Goal: Task Accomplishment & Management: Complete application form

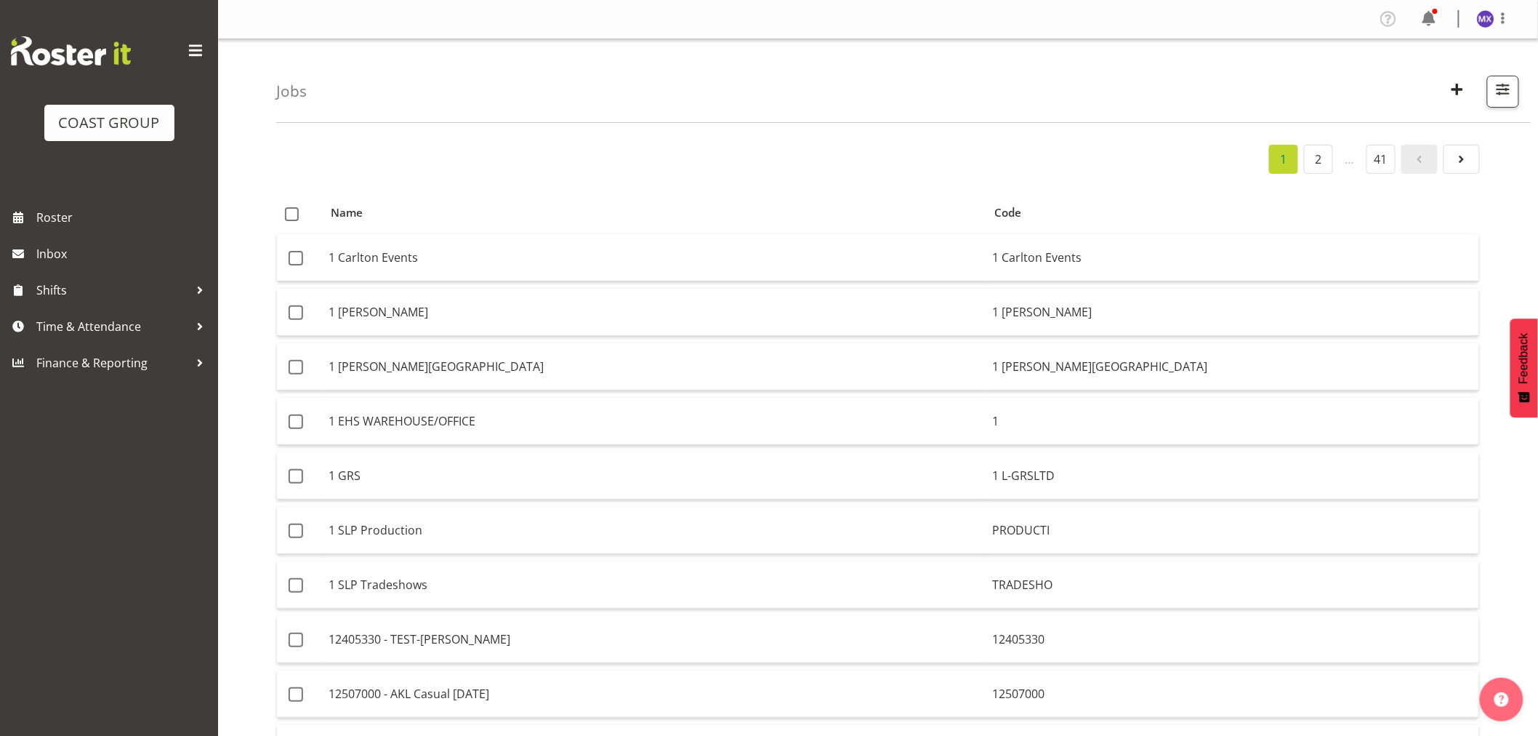
click at [89, 328] on span "Time & Attendance" at bounding box center [112, 327] width 153 height 22
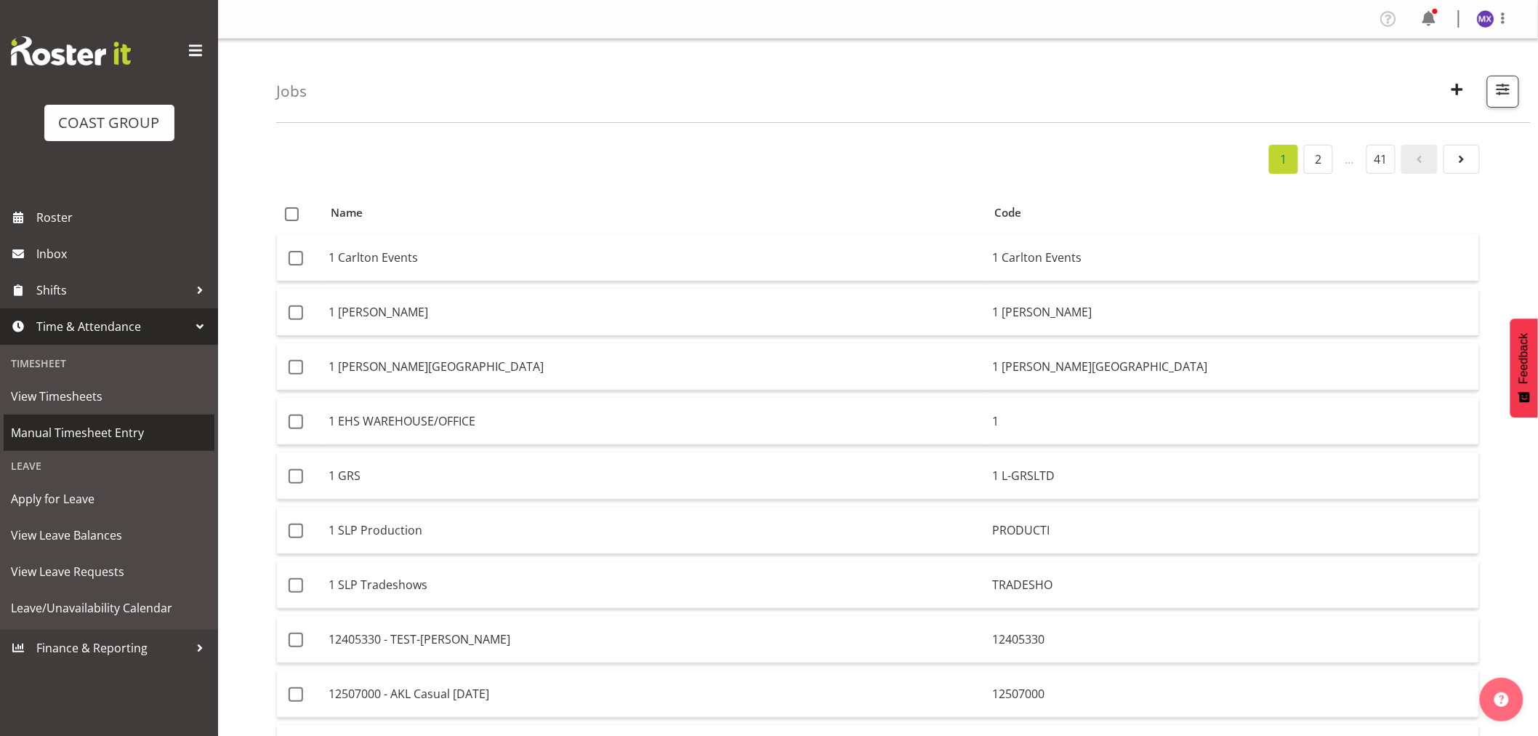
click at [76, 428] on span "Manual Timesheet Entry" at bounding box center [109, 433] width 196 height 22
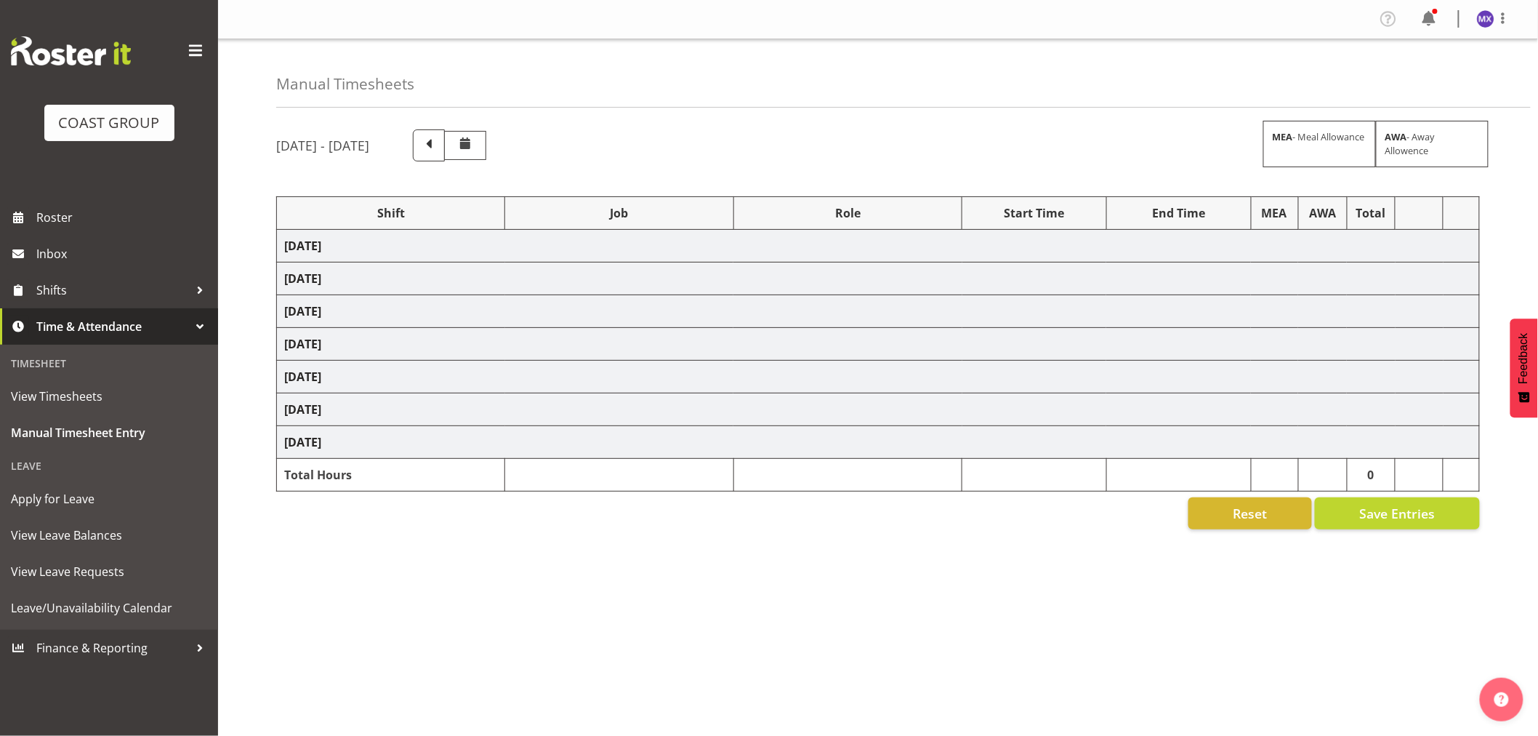
select select "69"
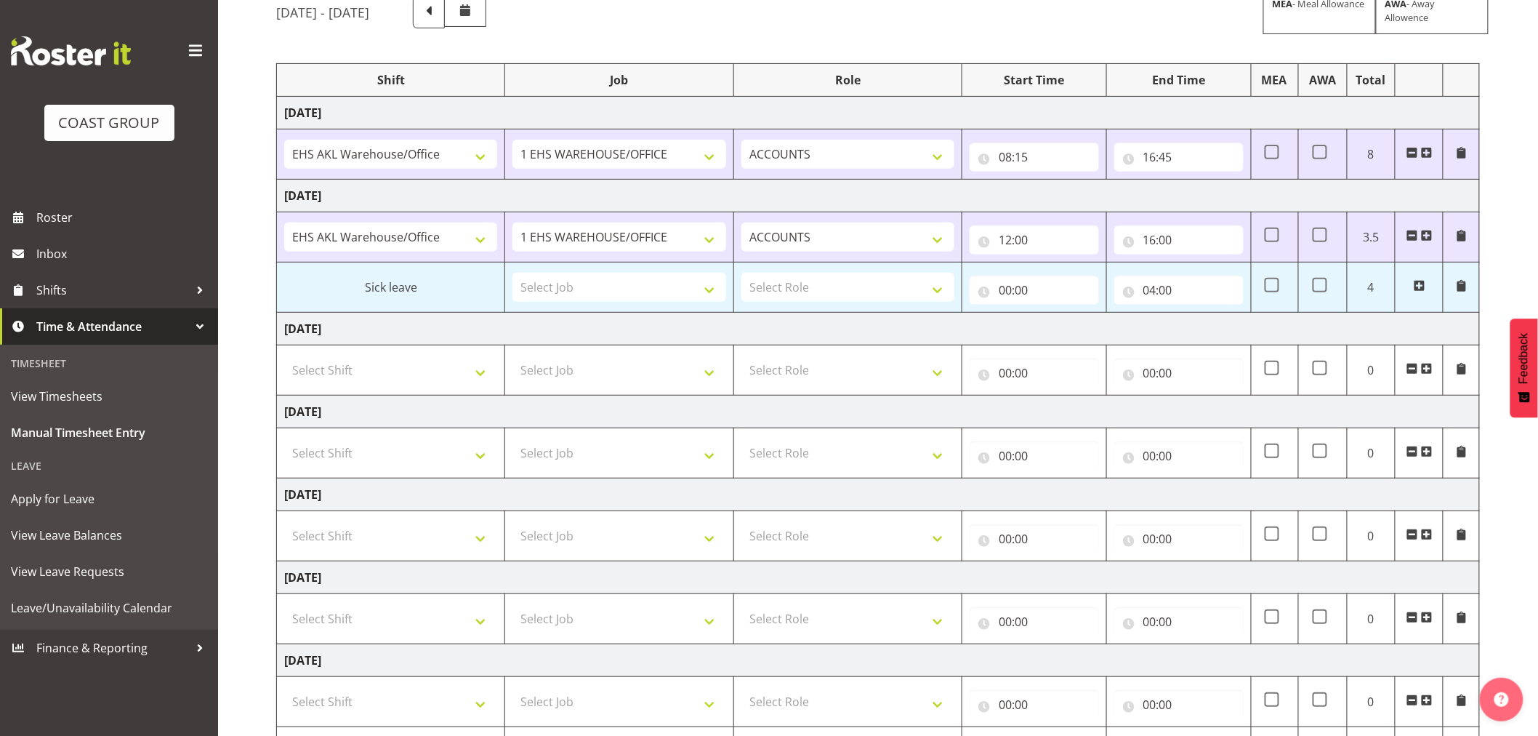
scroll to position [161, 0]
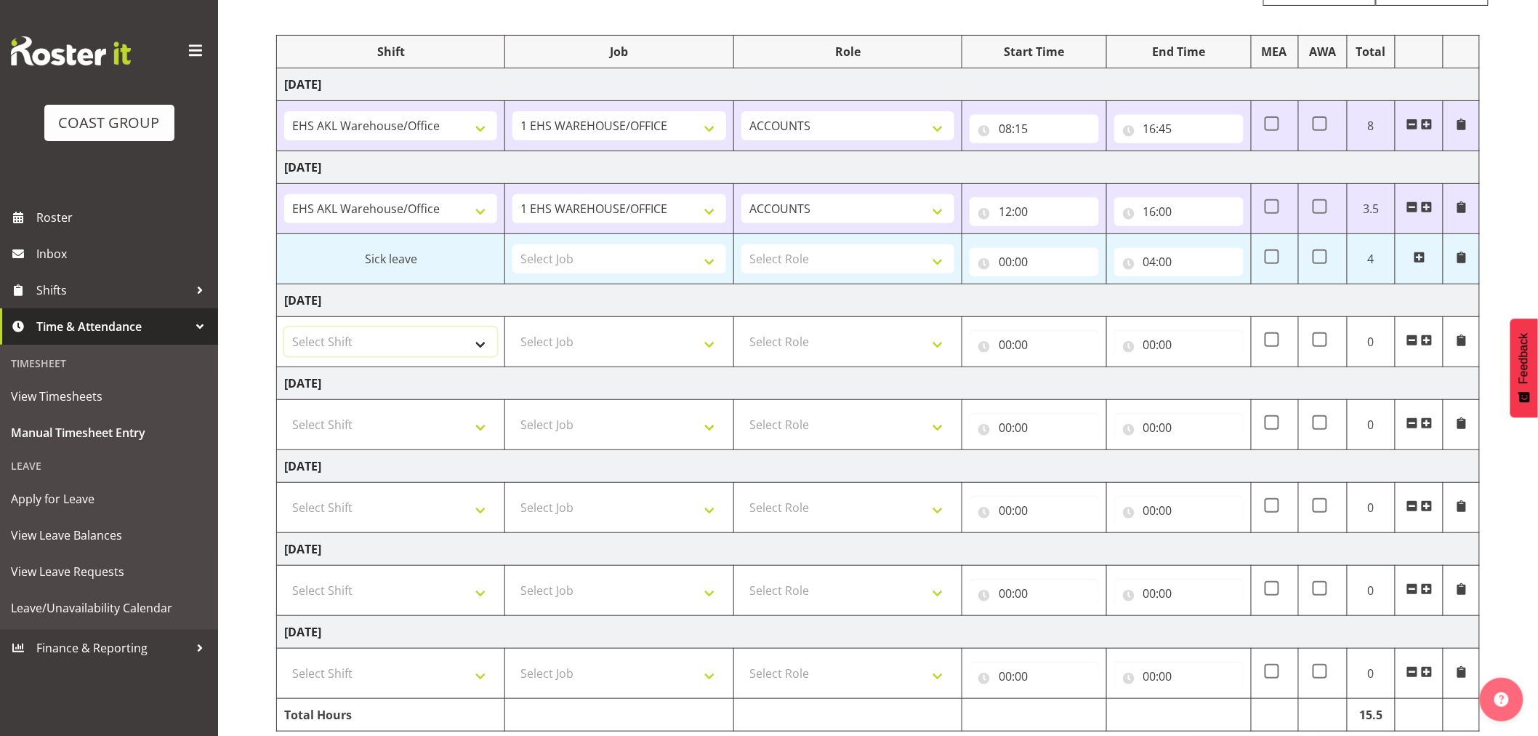
click at [485, 345] on select "Select Shift EHS AKL Warehouse/Office" at bounding box center [390, 341] width 213 height 29
select select "1083"
click at [284, 328] on select "Select Shift EHS AKL Warehouse/Office" at bounding box center [390, 341] width 213 height 29
click at [706, 339] on select "Select Job 1 Carlton Events 1 [PERSON_NAME][GEOGRAPHIC_DATA] 1 [PERSON_NAME][GE…" at bounding box center [619, 341] width 213 height 29
select select "69"
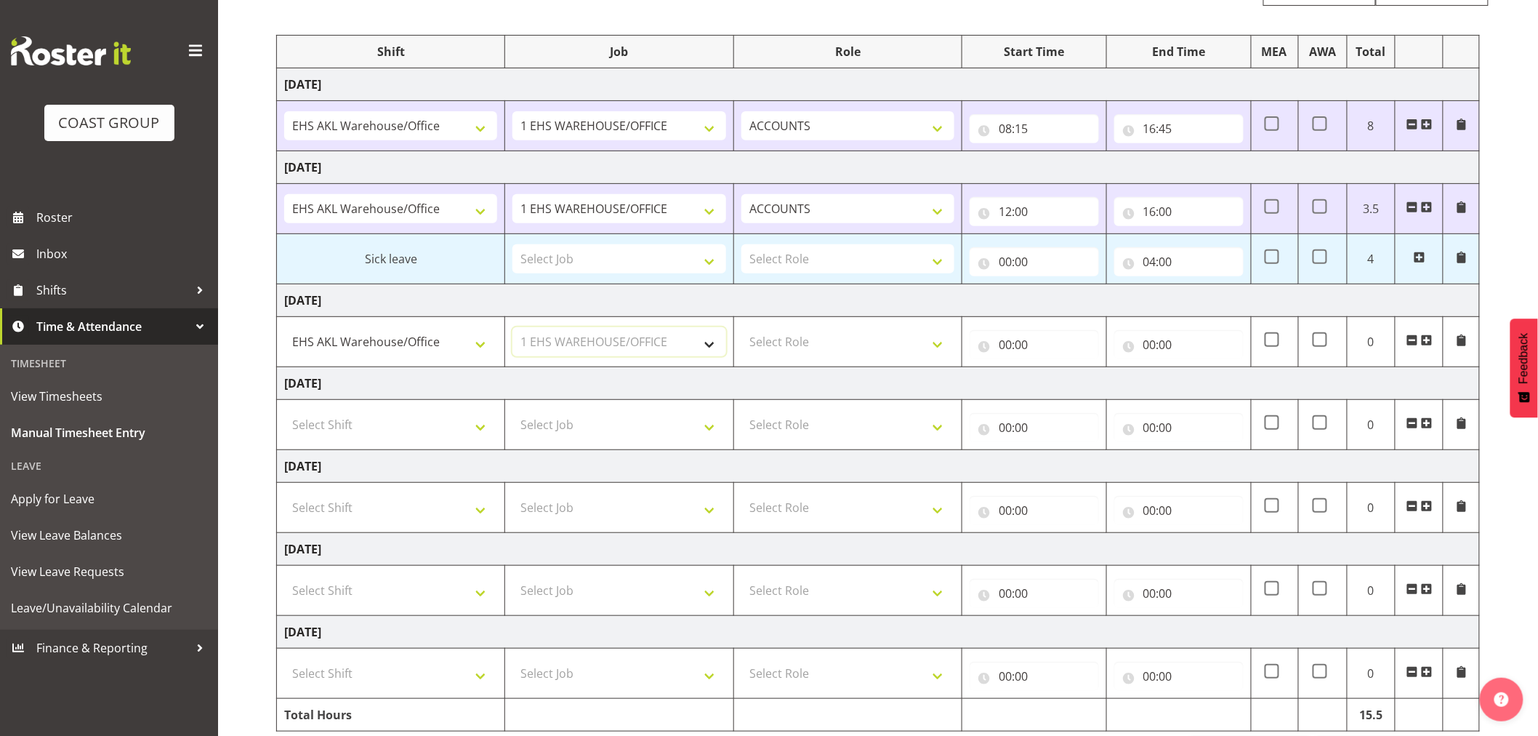
click at [513, 328] on select "Select Job 1 Carlton Events 1 [PERSON_NAME][GEOGRAPHIC_DATA] 1 [PERSON_NAME][GE…" at bounding box center [619, 341] width 213 height 29
click at [938, 343] on select "Select Role ACCOUNTS" at bounding box center [848, 341] width 213 height 29
select select "204"
click at [742, 328] on select "Select Role ACCOUNTS" at bounding box center [848, 341] width 213 height 29
click at [1023, 348] on input "00:00" at bounding box center [1034, 344] width 129 height 29
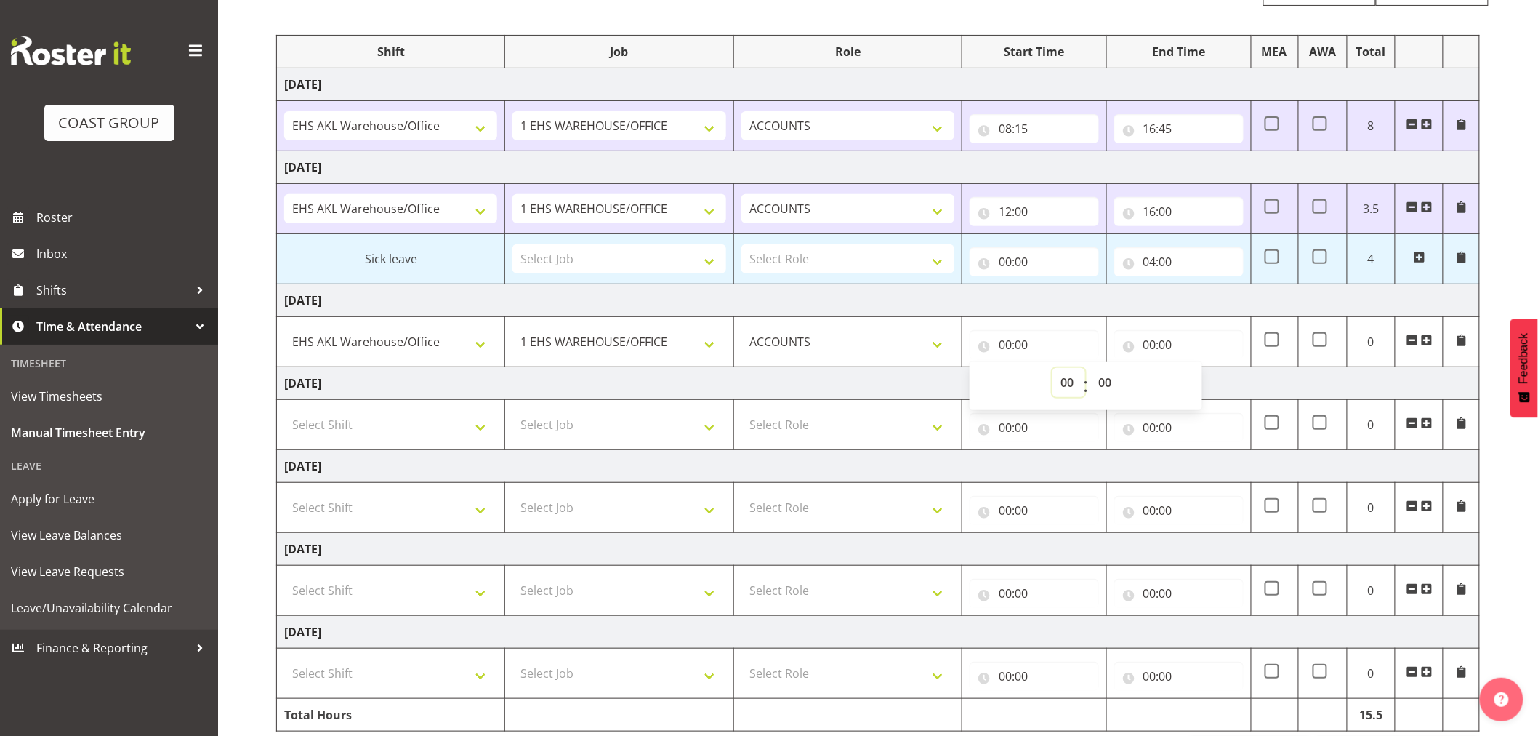
click at [1072, 390] on select "00 01 02 03 04 05 06 07 08 09 10 11 12 13 14 15 16 17 18 19 20 21 22 23" at bounding box center [1069, 382] width 33 height 29
select select "8"
click at [1099, 381] on select "00 01 02 03 04 05 06 07 08 09 10 11 12 13 14 15 16 17 18 19 20 21 22 23 24 25 2…" at bounding box center [1107, 382] width 33 height 29
type input "08:00"
select select "15"
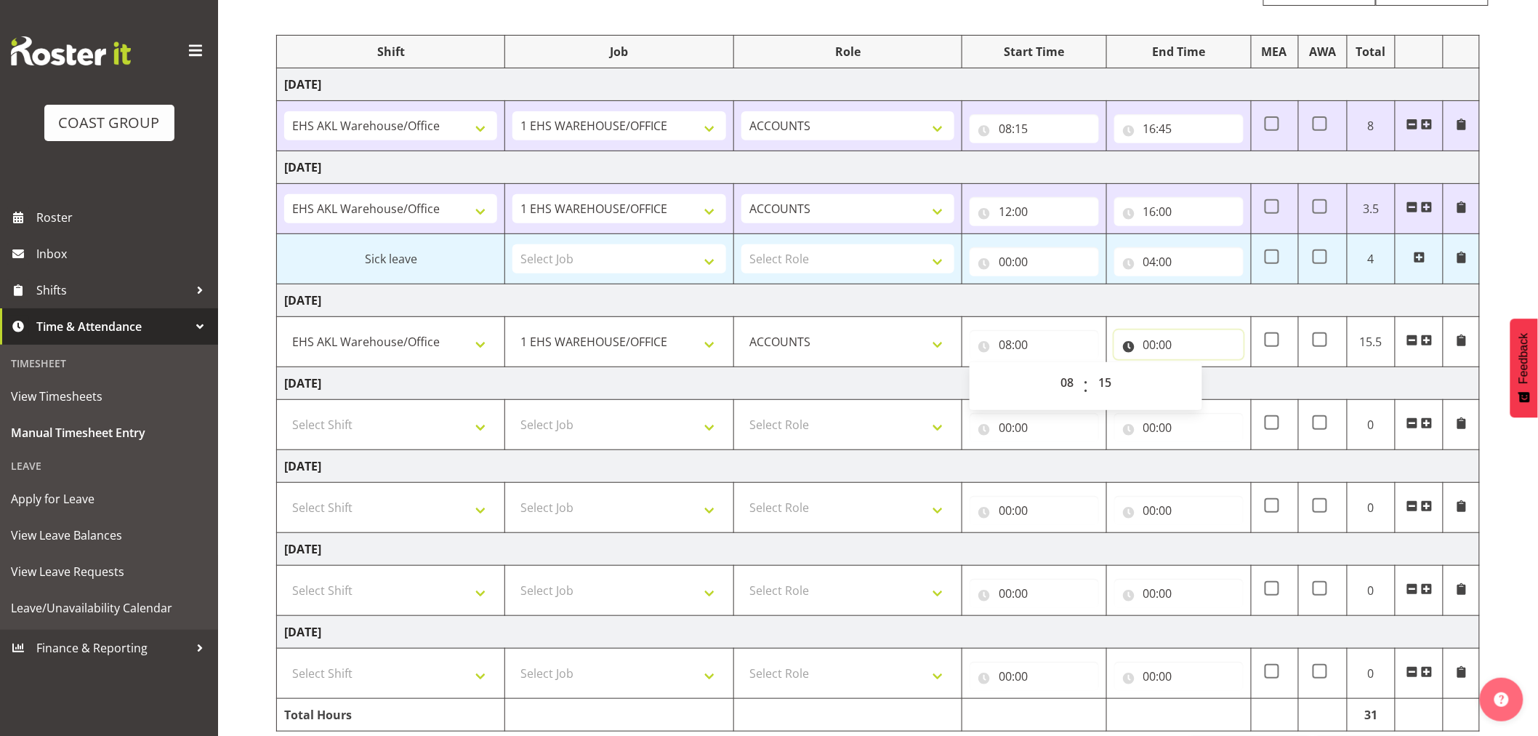
click at [1210, 348] on input "00:00" at bounding box center [1179, 344] width 129 height 29
type input "08:15"
click at [1217, 381] on select "00 01 02 03 04 05 06 07 08 09 10 11 12 13 14 15 16 17 18 19 20 21 22 23" at bounding box center [1213, 382] width 33 height 29
select select "16"
type input "16:00"
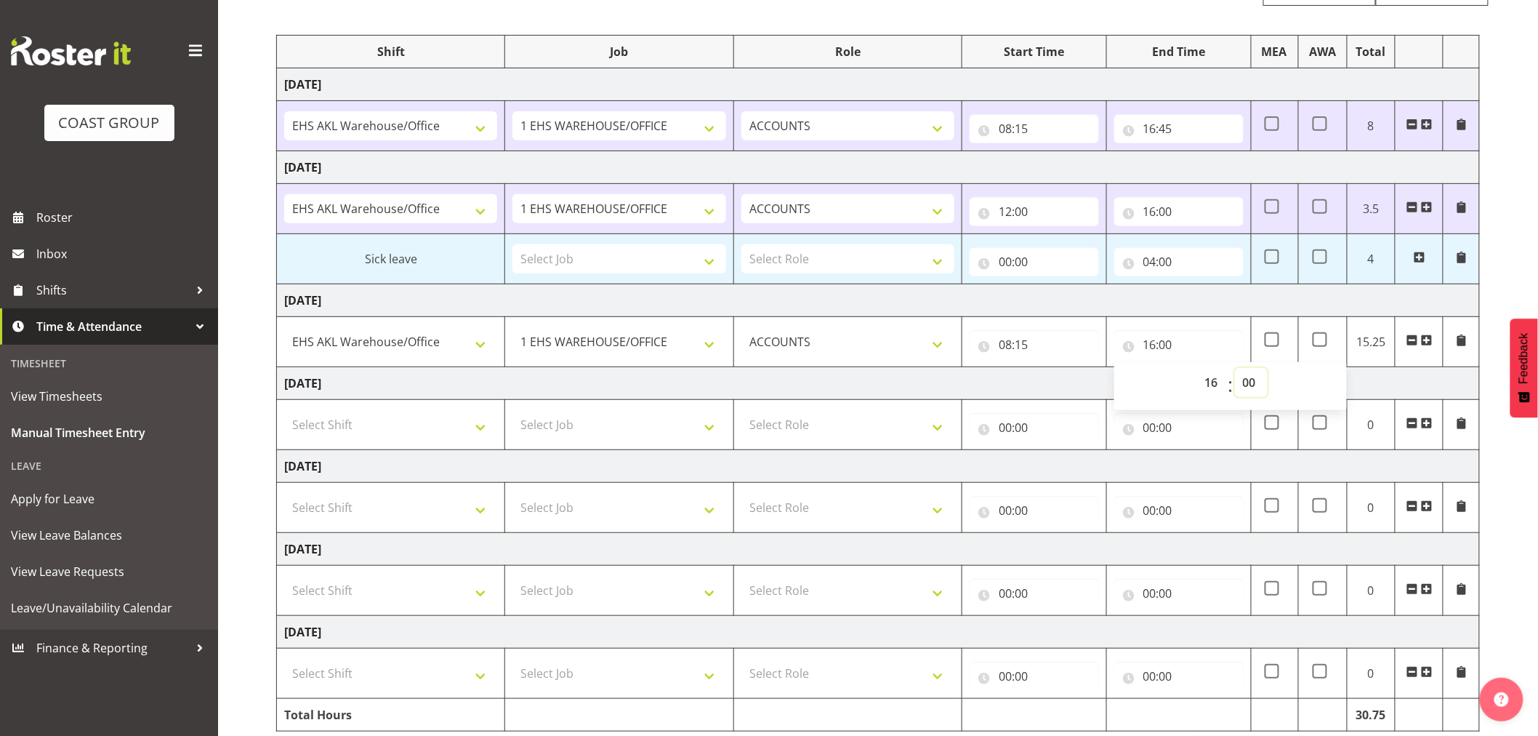
click at [1249, 380] on select "00 01 02 03 04 05 06 07 08 09 10 11 12 13 14 15 16 17 18 19 20 21 22 23 24 25 2…" at bounding box center [1251, 382] width 33 height 29
select select "45"
click at [1235, 369] on select "00 01 02 03 04 05 06 07 08 09 10 11 12 13 14 15 16 17 18 19 20 21 22 23 24 25 2…" at bounding box center [1251, 382] width 33 height 29
type input "16:45"
click at [1510, 475] on div "[DATE] - [DATE] MEA - Meal Allowance AWA - Away Allowence Shift Job Role Start …" at bounding box center [907, 368] width 1262 height 823
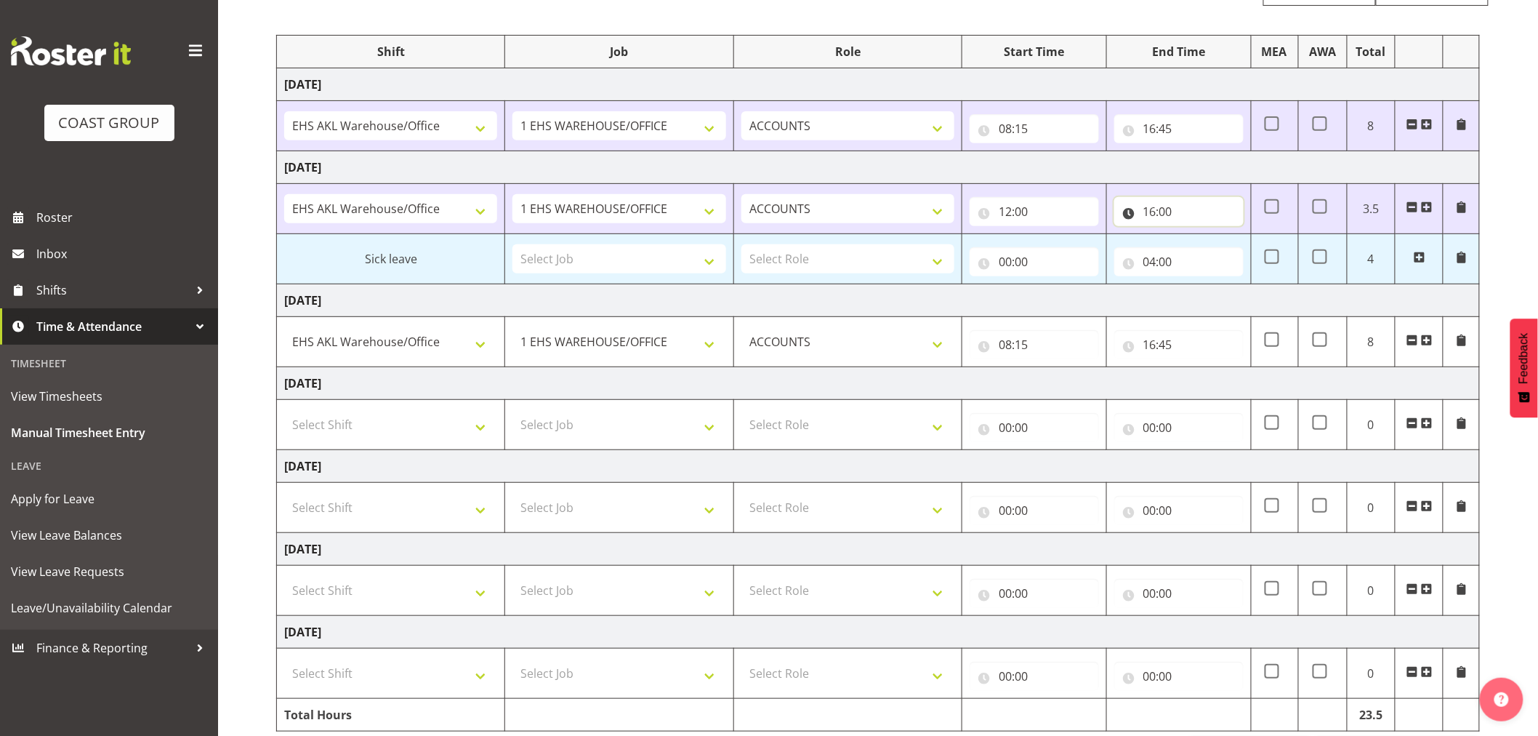
click at [1221, 211] on input "16:00" at bounding box center [1179, 211] width 129 height 29
click at [1255, 250] on select "00 01 02 03 04 05 06 07 08 09 10 11 12 13 14 15 16 17 18 19 20 21 22 23 24 25 2…" at bounding box center [1251, 249] width 33 height 29
select select "30"
click at [1235, 235] on select "00 01 02 03 04 05 06 07 08 09 10 11 12 13 14 15 16 17 18 19 20 21 22 23 24 25 2…" at bounding box center [1251, 249] width 33 height 29
type input "16:30"
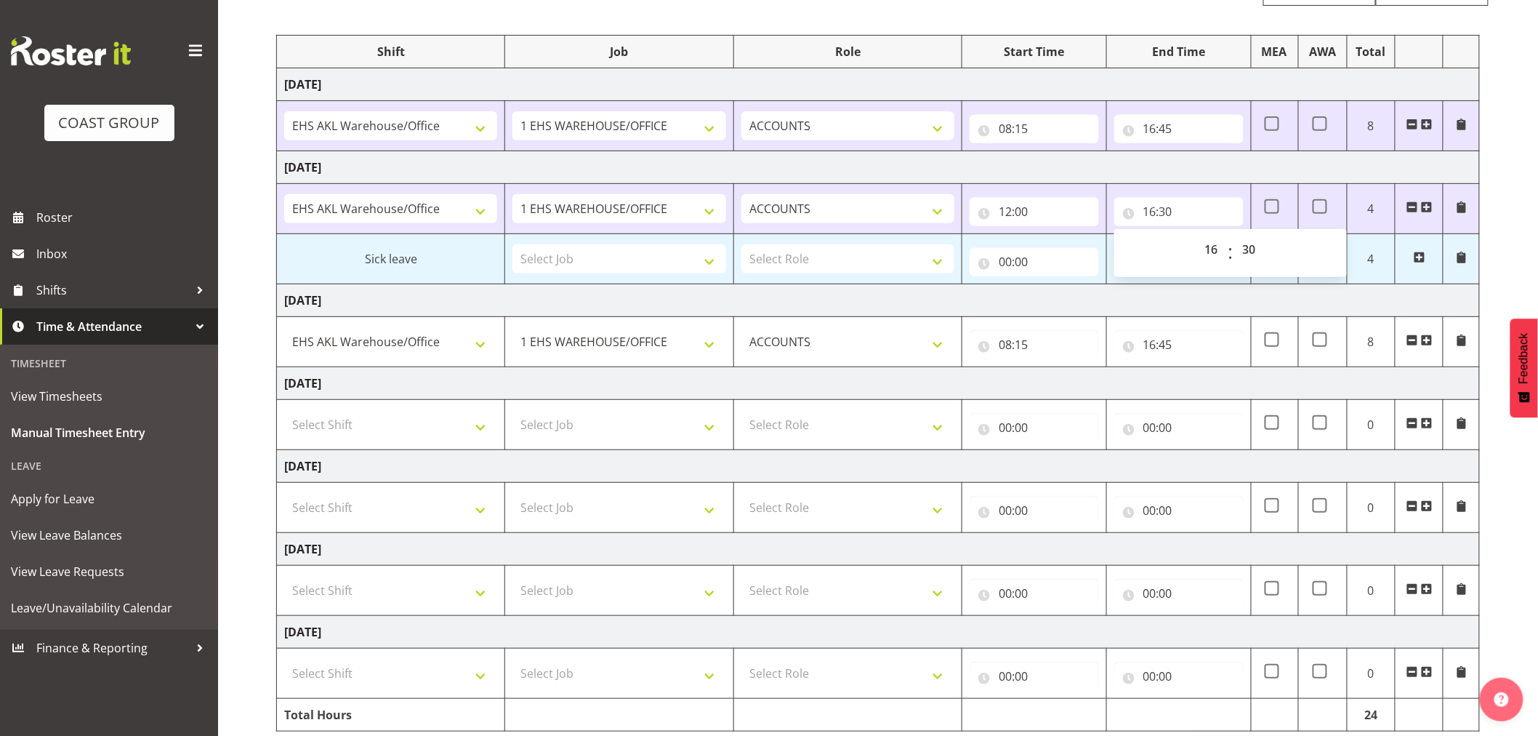
click at [1516, 498] on div "[DATE] - [DATE] MEA - Meal Allowance AWA - Away Allowence Shift Job Role Start …" at bounding box center [907, 368] width 1262 height 823
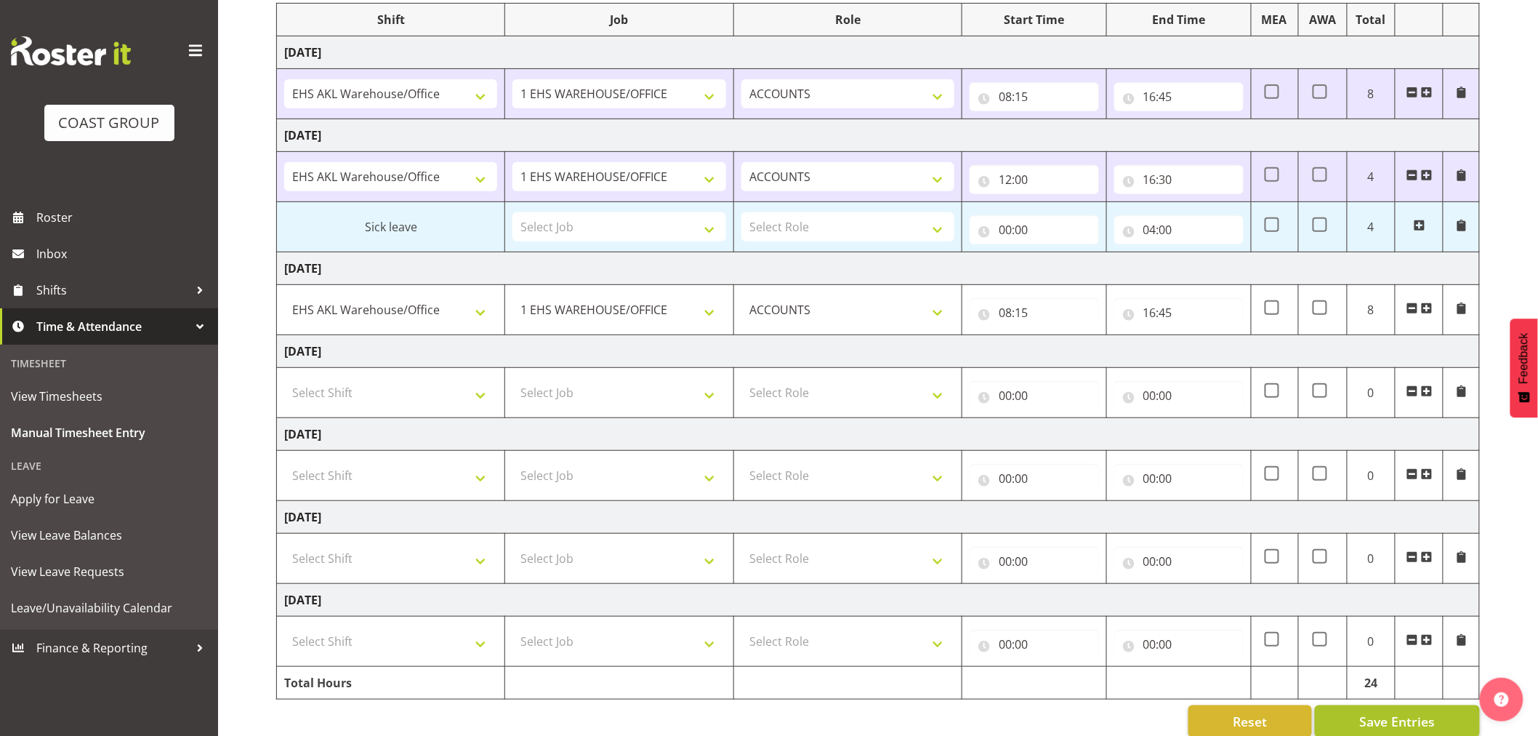
scroll to position [220, 0]
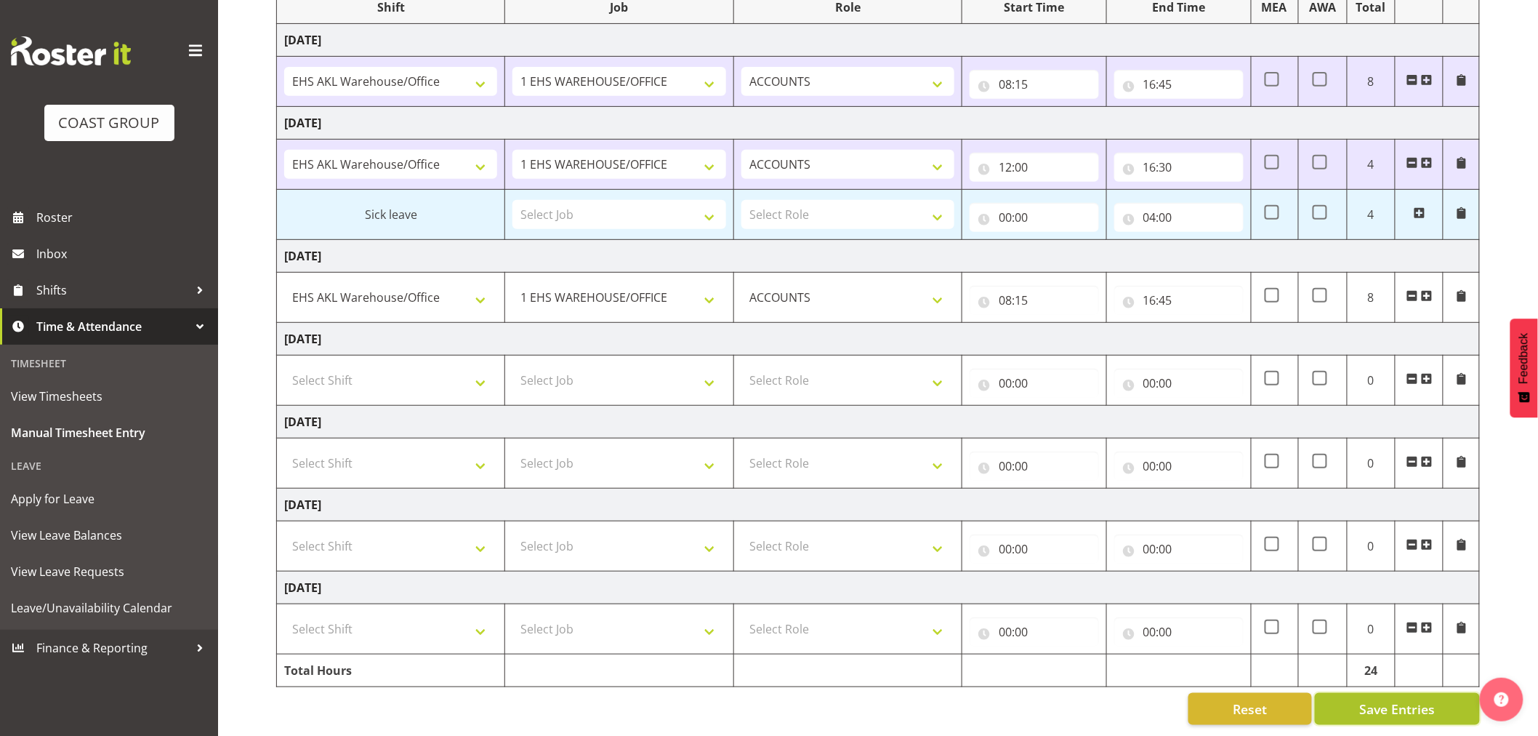
click at [1431, 699] on span "Save Entries" at bounding box center [1398, 708] width 76 height 19
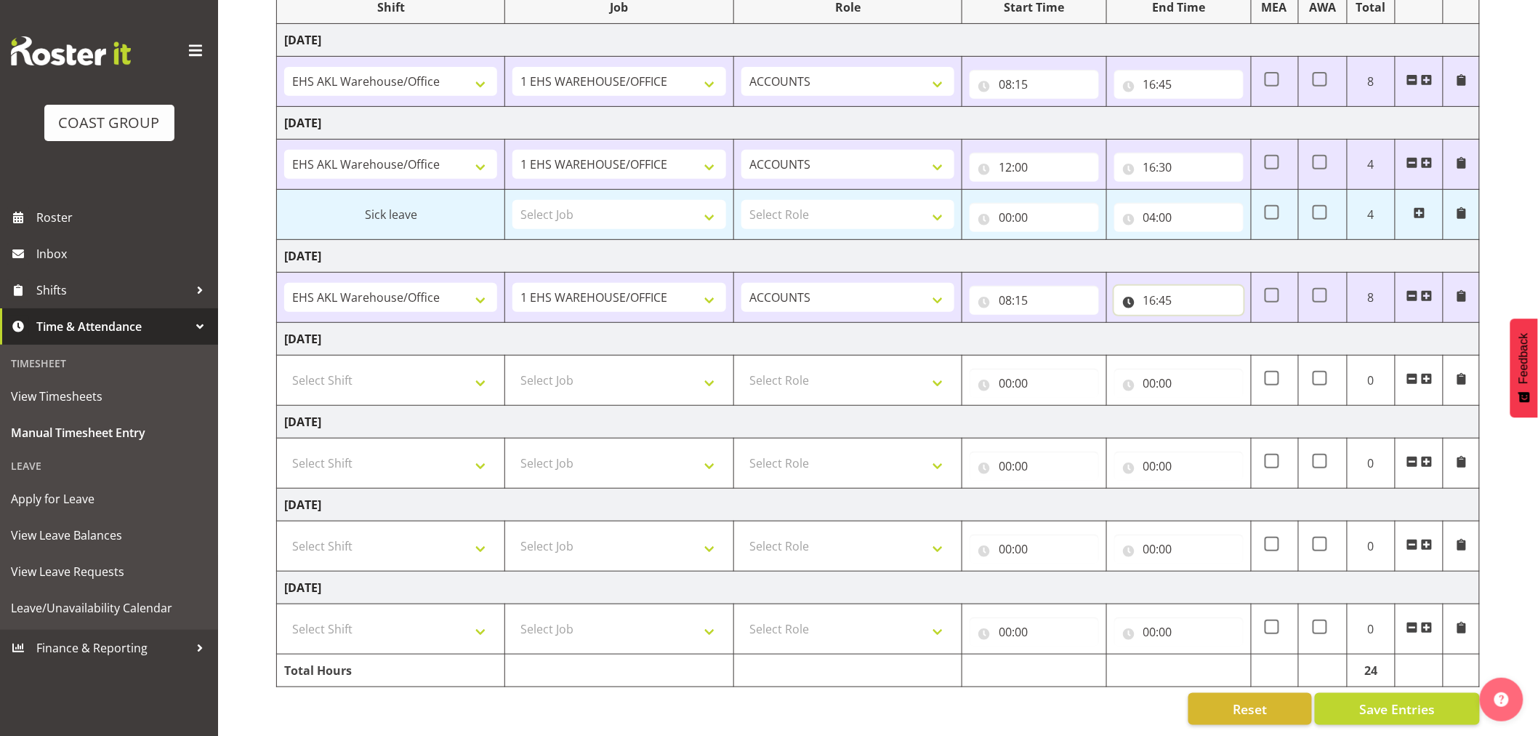
click at [1216, 286] on input "16:45" at bounding box center [1179, 300] width 129 height 29
click at [1255, 334] on select "00 01 02 03 04 05 06 07 08 09 10 11 12 13 14 15 16 17 18 19 20 21 22 23 24 25 2…" at bounding box center [1251, 338] width 33 height 29
select select "50"
click at [1235, 324] on select "00 01 02 03 04 05 06 07 08 09 10 11 12 13 14 15 16 17 18 19 20 21 22 23 24 25 2…" at bounding box center [1251, 338] width 33 height 29
type input "16:50"
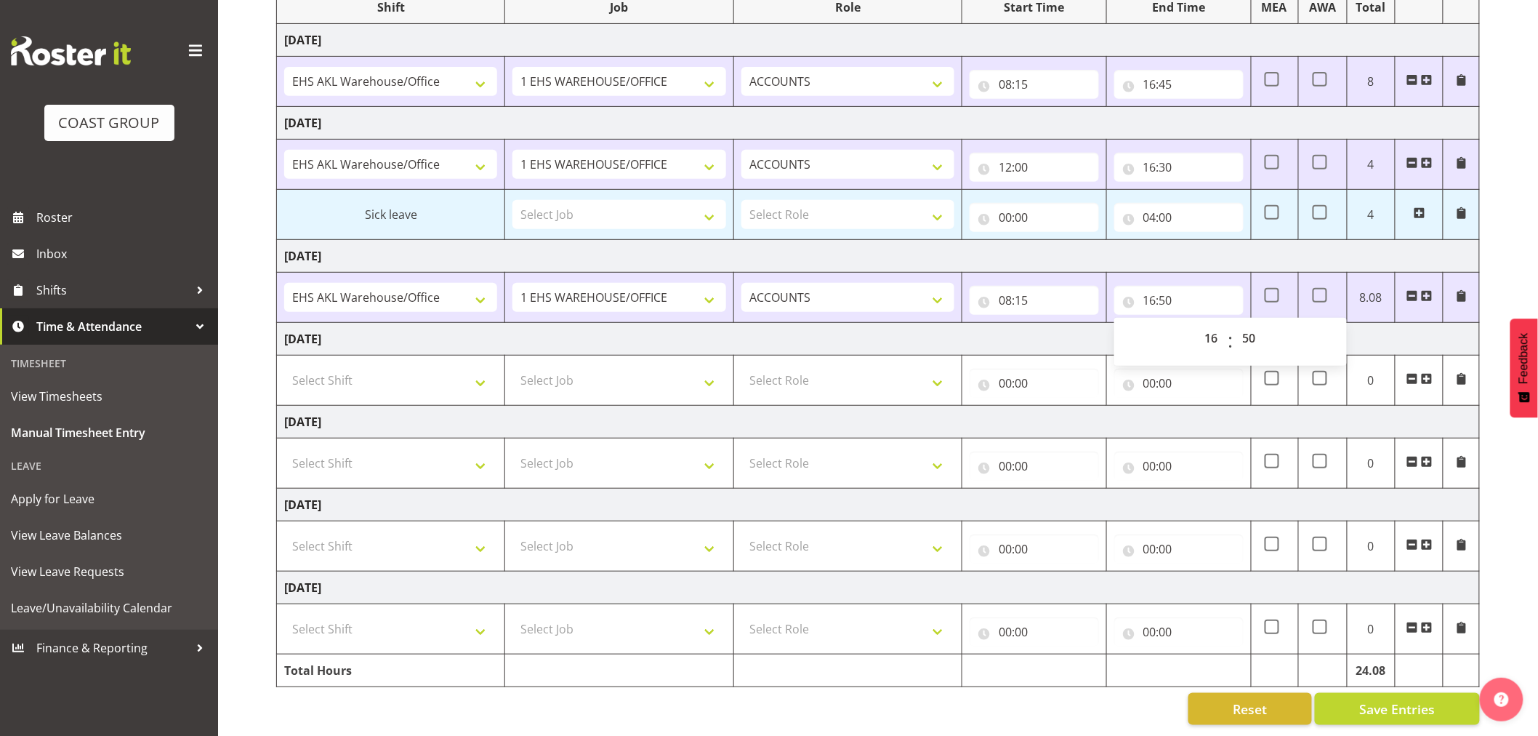
click at [1507, 481] on div "[DATE] - [DATE] MEA - Meal Allowance AWA - Away Allowence Shift Job Role Start …" at bounding box center [907, 324] width 1262 height 823
click at [483, 536] on select "Select Shift EHS AKL Warehouse/Office" at bounding box center [390, 545] width 213 height 29
select select "1083"
click at [284, 531] on select "Select Shift EHS AKL Warehouse/Office" at bounding box center [390, 545] width 213 height 29
click at [699, 535] on select "Select Job 1 Carlton Events 1 [PERSON_NAME][GEOGRAPHIC_DATA] 1 [PERSON_NAME][GE…" at bounding box center [619, 545] width 213 height 29
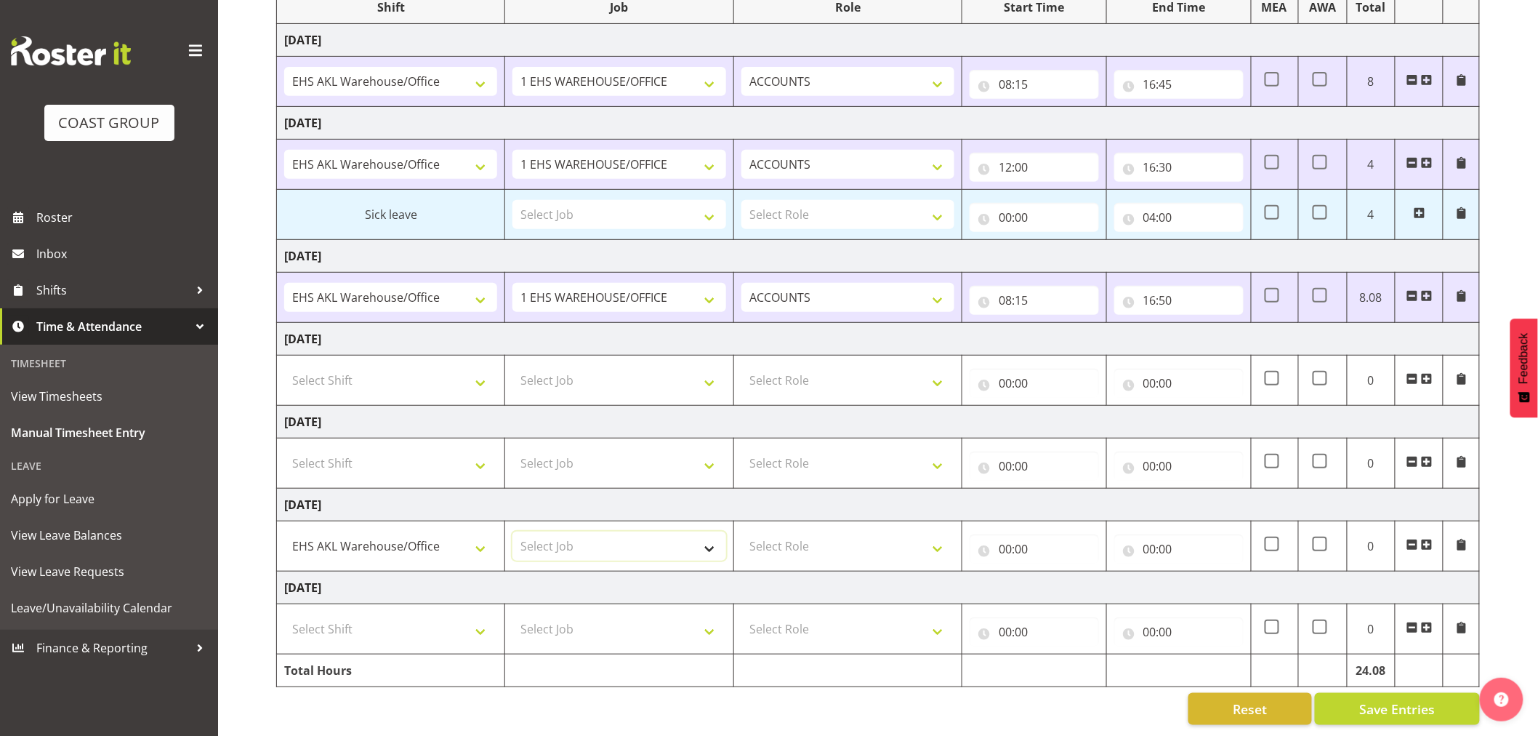
select select "69"
click at [513, 531] on select "Select Job 1 Carlton Events 1 [PERSON_NAME][GEOGRAPHIC_DATA] 1 [PERSON_NAME][GE…" at bounding box center [619, 545] width 213 height 29
click at [918, 531] on select "Select Role ACCOUNTS" at bounding box center [848, 545] width 213 height 29
select select "204"
click at [742, 531] on select "Select Role ACCOUNTS" at bounding box center [848, 545] width 213 height 29
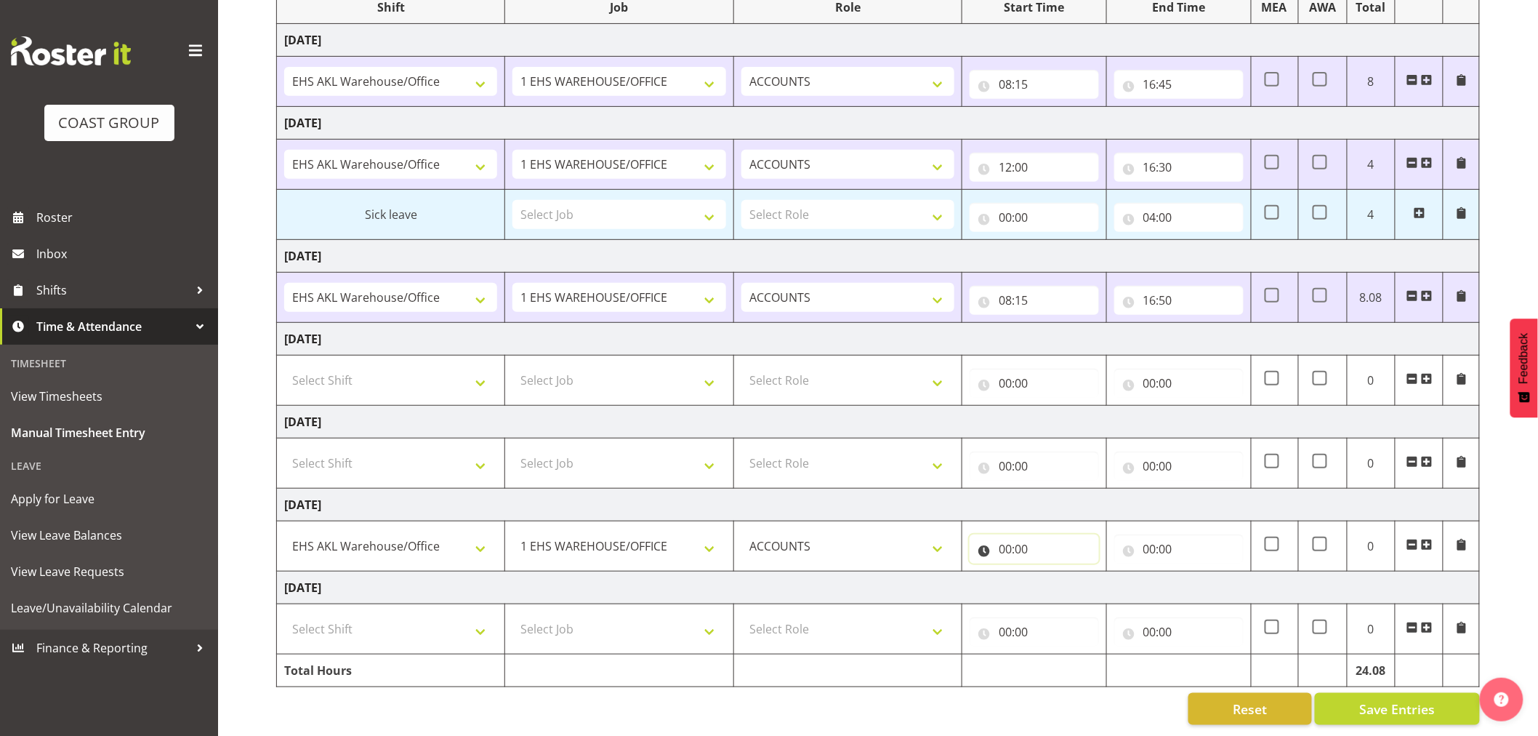
click at [1025, 536] on input "00:00" at bounding box center [1034, 548] width 129 height 29
click at [1067, 577] on select "00 01 02 03 04 05 06 07 08 09 10 11 12 13 14 15 16 17 18 19 20 21 22 23" at bounding box center [1069, 586] width 33 height 29
select select "8"
type input "08:00"
click at [1101, 575] on select "00 01 02 03 04 05 06 07 08 09 10 11 12 13 14 15 16 17 18 19 20 21 22 23 24 25 2…" at bounding box center [1107, 586] width 33 height 29
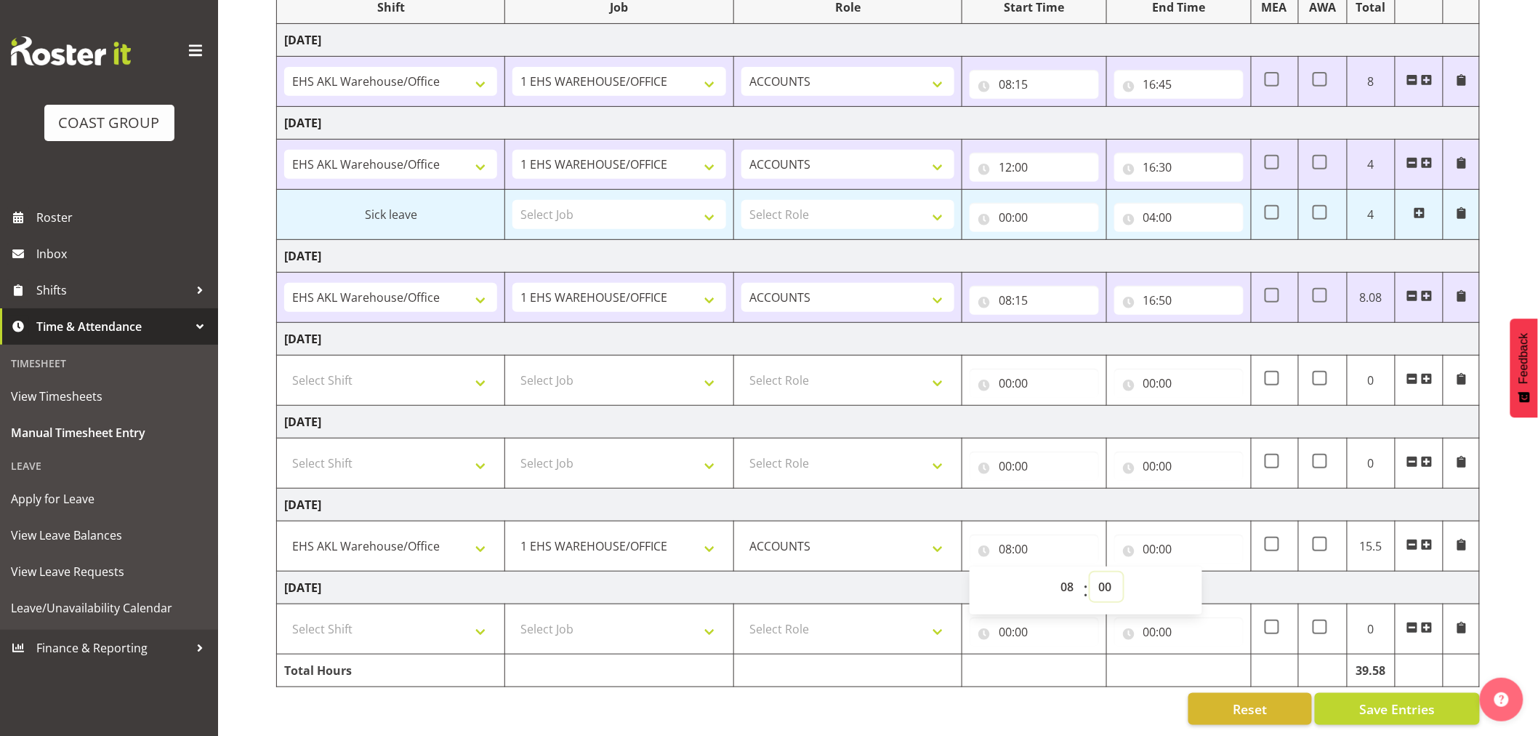
select select "15"
type input "08:15"
click at [1161, 540] on input "00:00" at bounding box center [1179, 548] width 129 height 29
click at [1216, 582] on select "00 01 02 03 04 05 06 07 08 09 10 11 12 13 14 15 16 17 18 19 20 21 22 23" at bounding box center [1213, 586] width 33 height 29
select select "16"
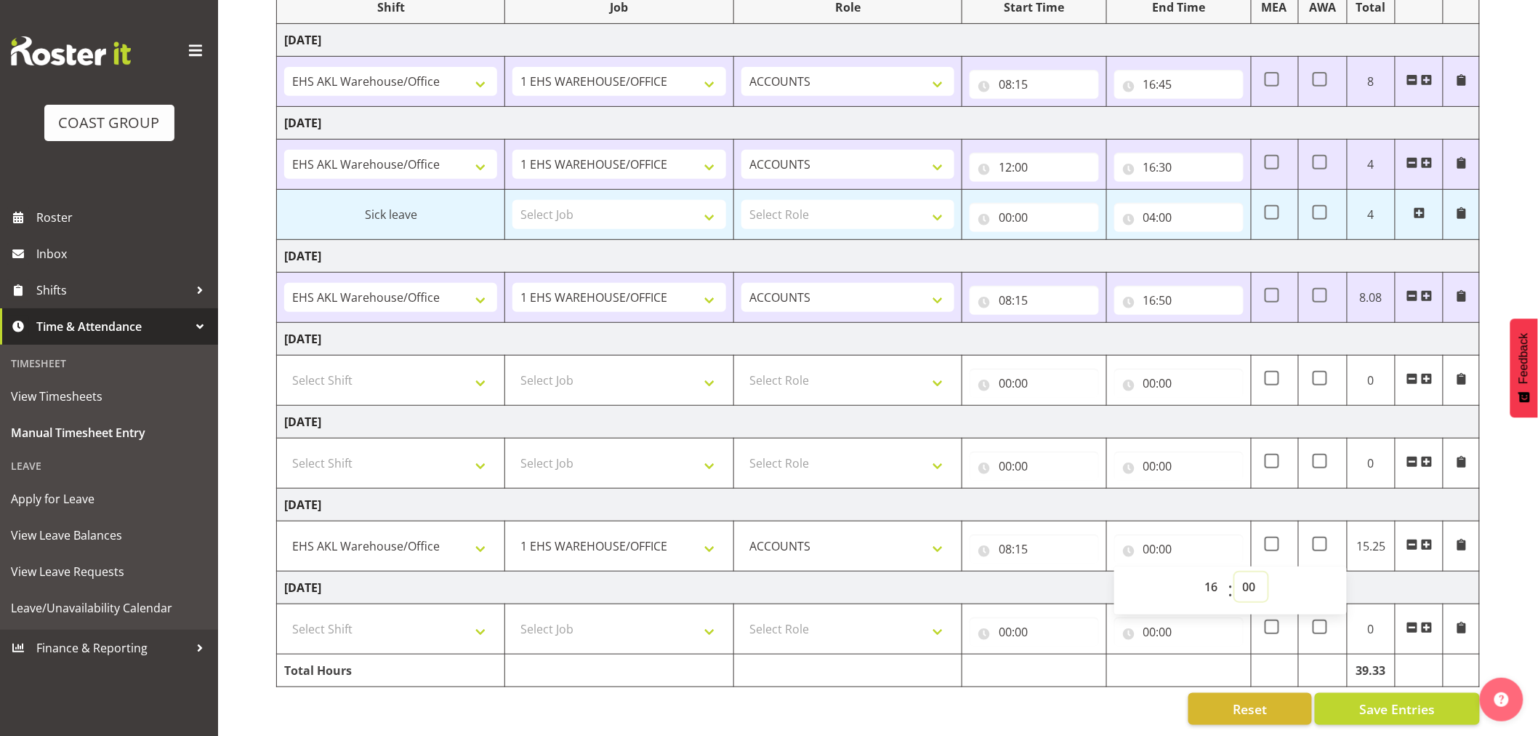
type input "16:00"
click at [1245, 573] on select "00 01 02 03 04 05 06 07 08 09 10 11 12 13 14 15 16 17 18 19 20 21 22 23 24 25 2…" at bounding box center [1251, 586] width 33 height 29
select select "45"
type input "16:45"
click at [1511, 575] on div "[DATE] - [DATE] MEA - Meal Allowance AWA - Away Allowence Shift Job Role Start …" at bounding box center [907, 324] width 1262 height 823
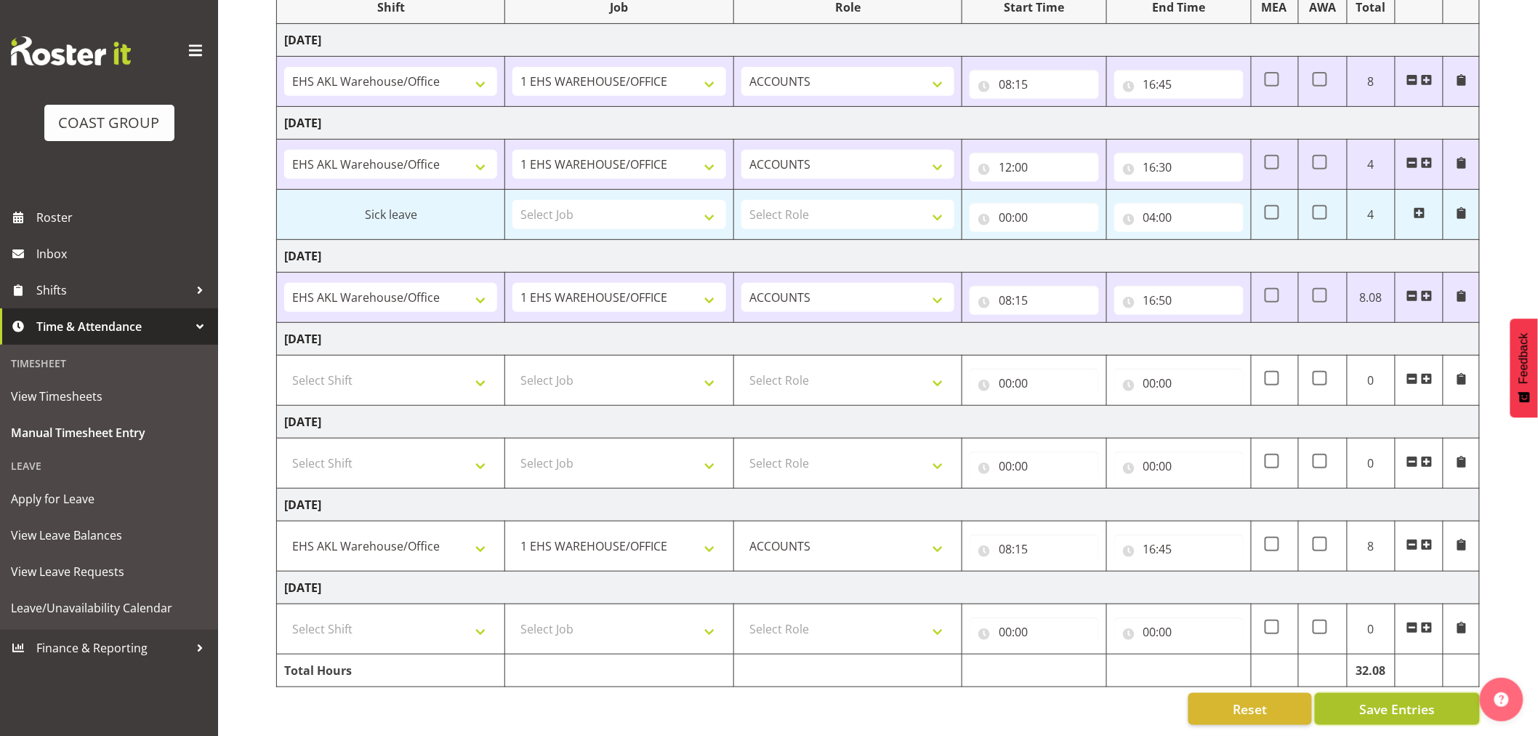
click at [1428, 699] on span "Save Entries" at bounding box center [1398, 708] width 76 height 19
